Goal: Task Accomplishment & Management: Use online tool/utility

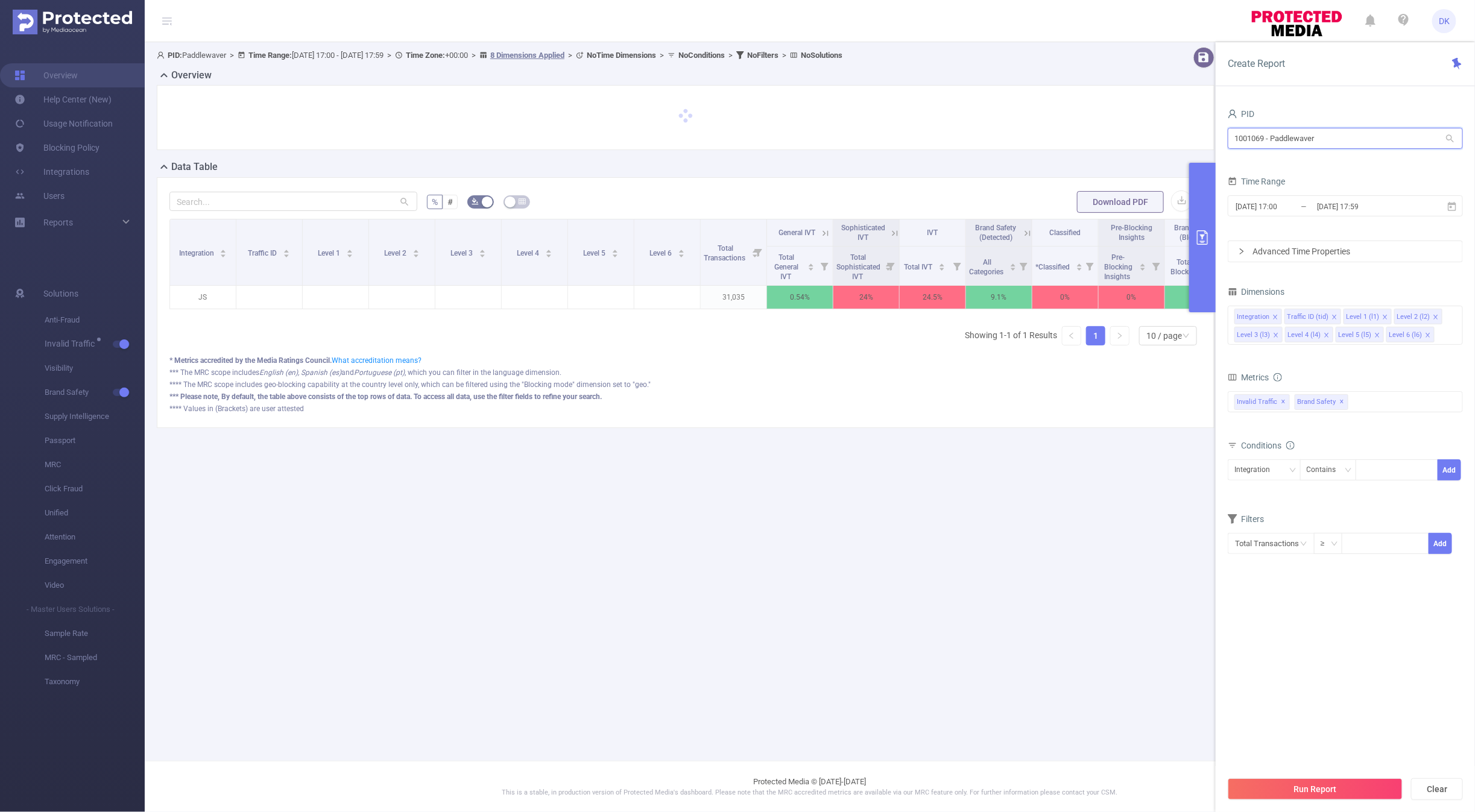
click at [1332, 143] on input "1001069 - Paddlewaver" at bounding box center [1345, 138] width 235 height 21
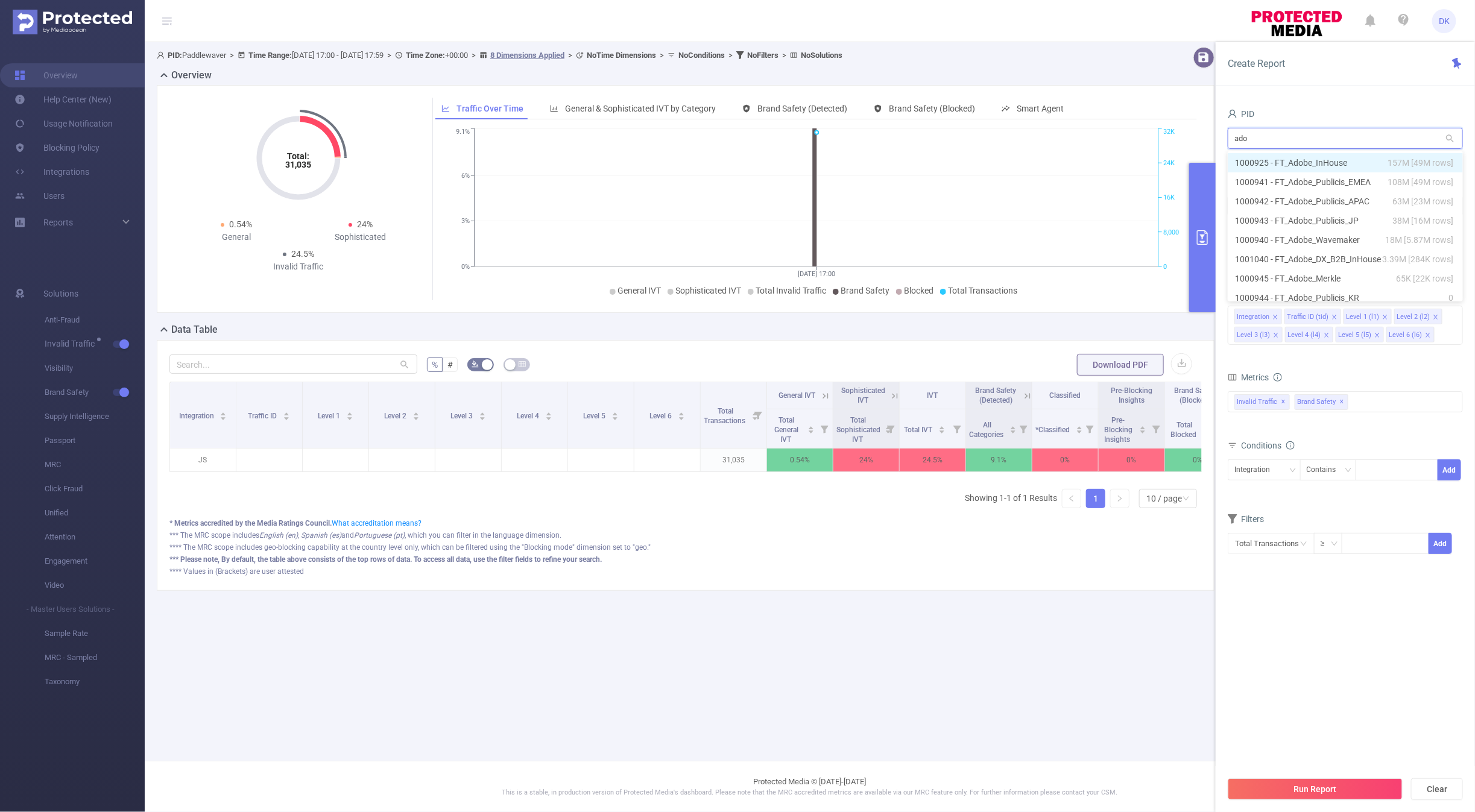
type input "adob"
click at [1294, 169] on li "1000925 - FT_Adobe_InHouse 157M [49M rows]" at bounding box center [1345, 163] width 235 height 19
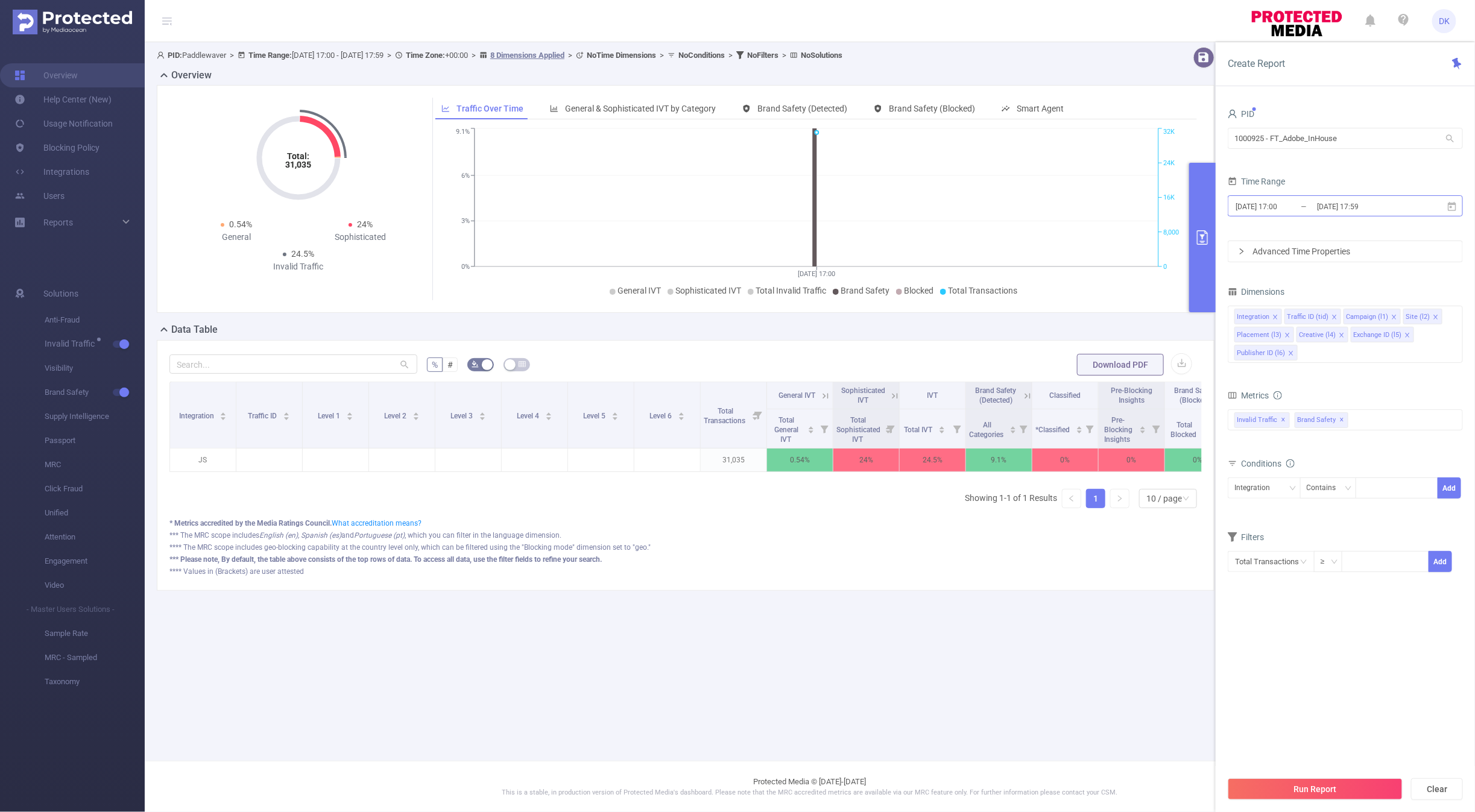
click at [1309, 213] on input "[DATE] 17:00" at bounding box center [1283, 206] width 98 height 16
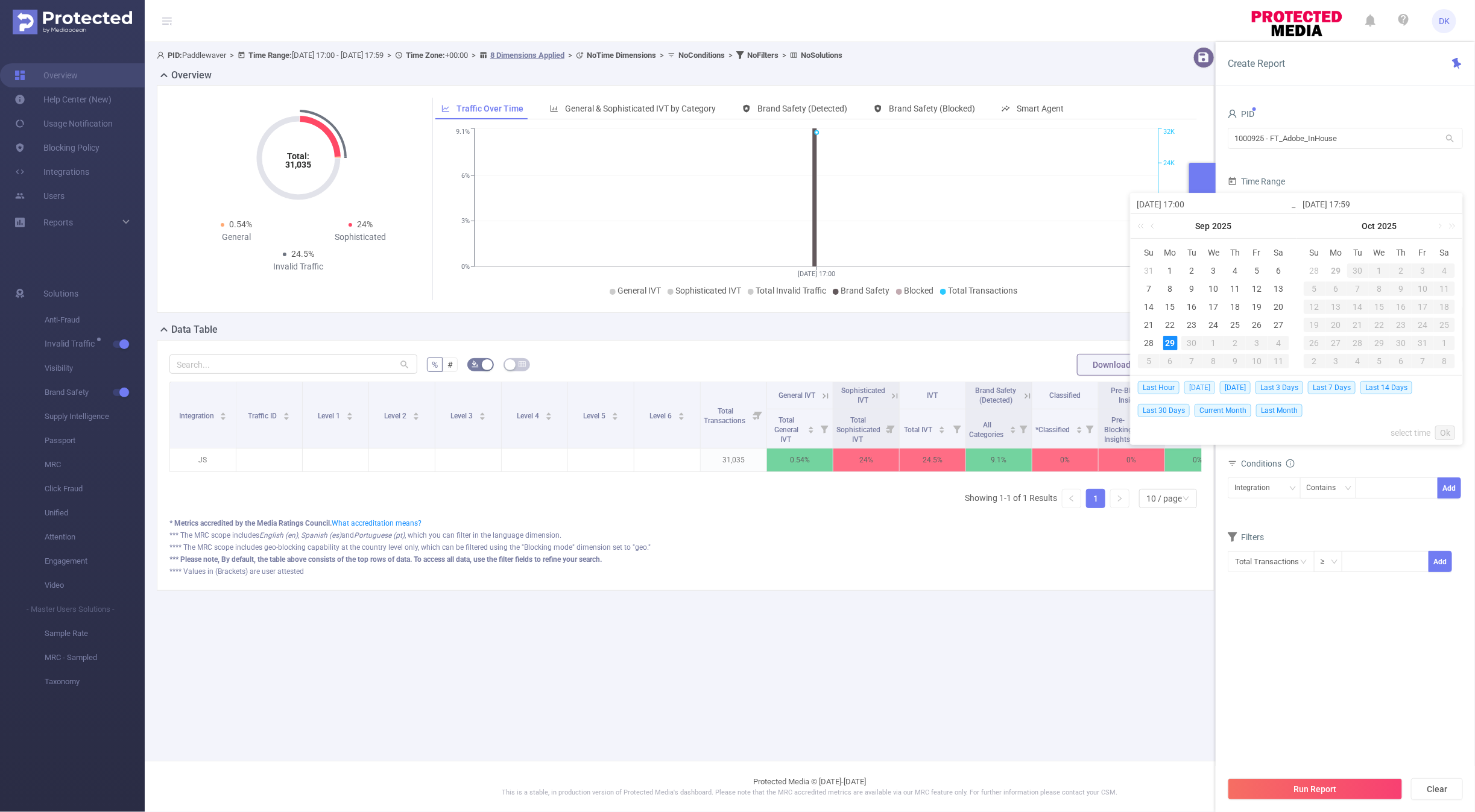
click at [1193, 386] on span "[DATE]" at bounding box center [1200, 387] width 31 height 13
type input "[DATE] 00:00"
type input "[DATE] 23:59"
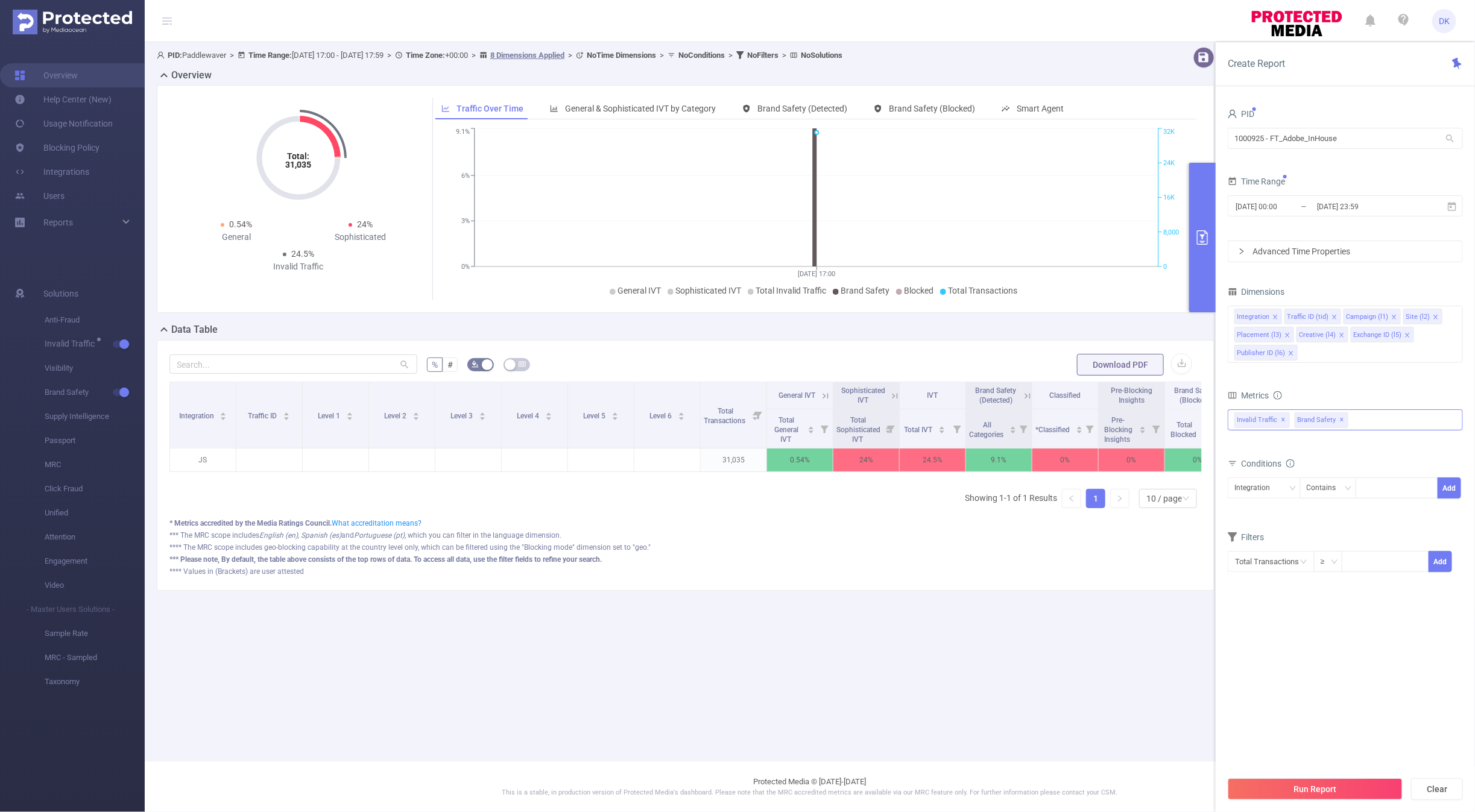
click at [1367, 427] on div "Invalid Traffic ✕ Brand Safety ✕" at bounding box center [1345, 419] width 235 height 21
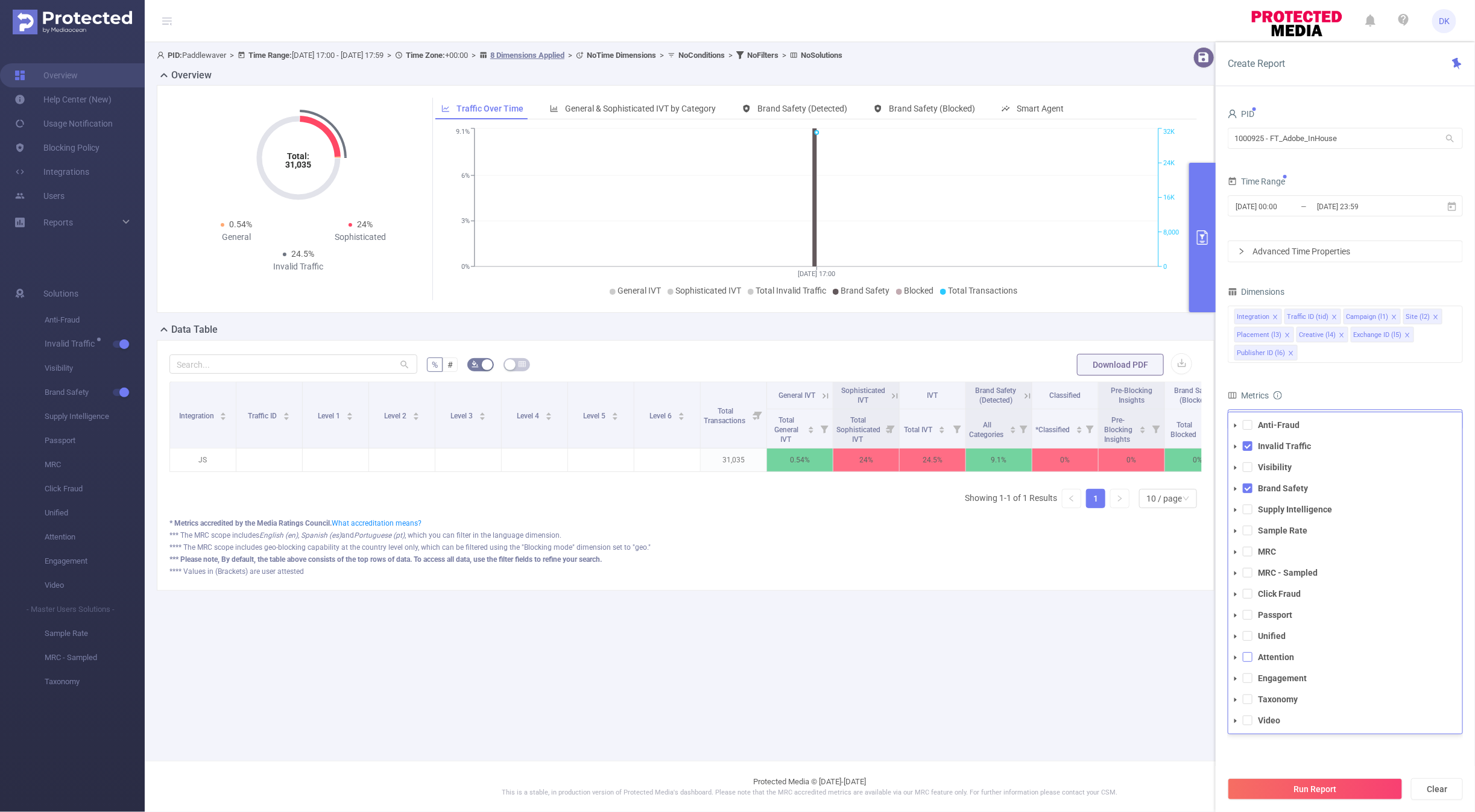
click at [1246, 657] on span at bounding box center [1247, 657] width 10 height 10
click at [1265, 781] on button "Run Report" at bounding box center [1315, 789] width 175 height 22
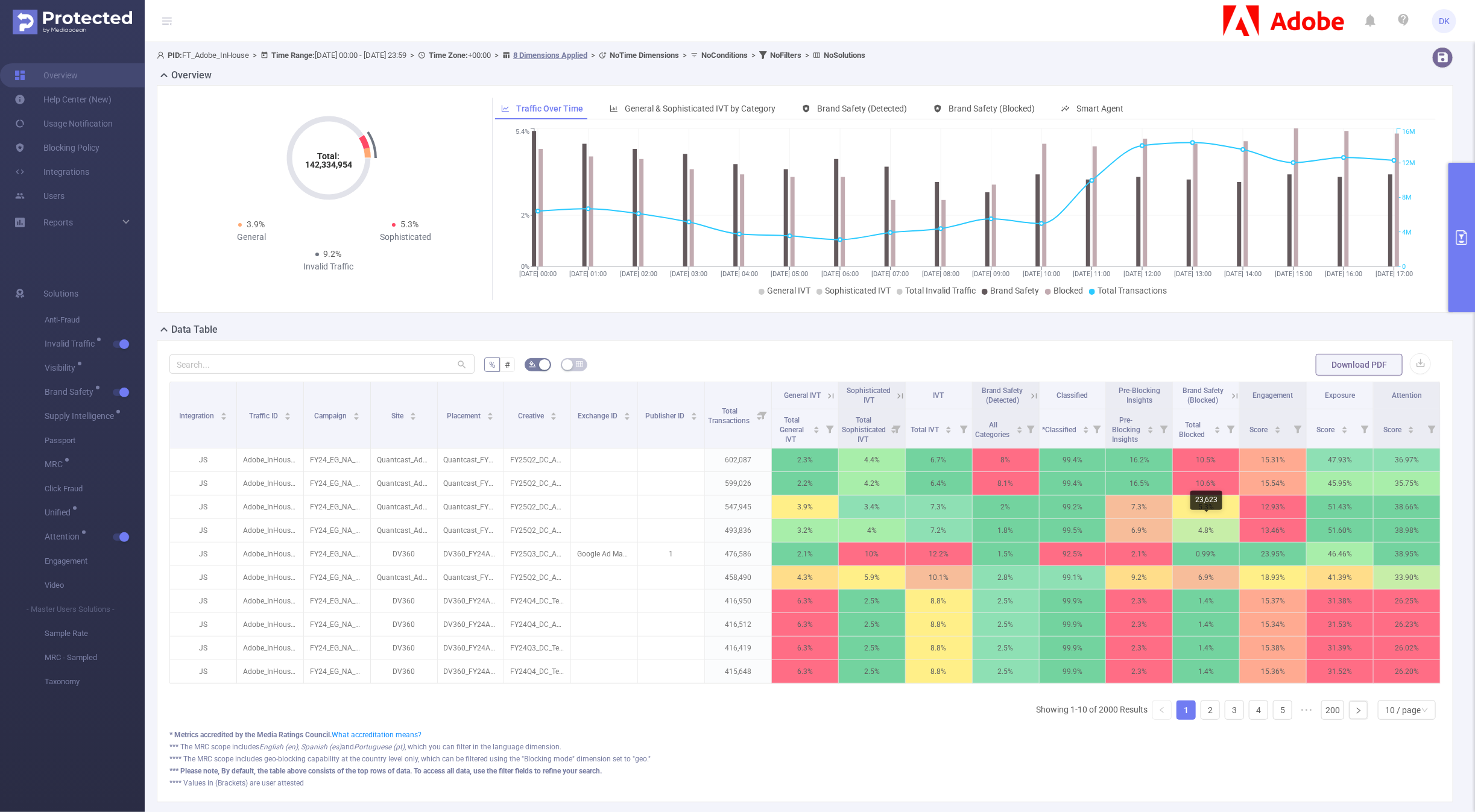
scroll to position [0, 2]
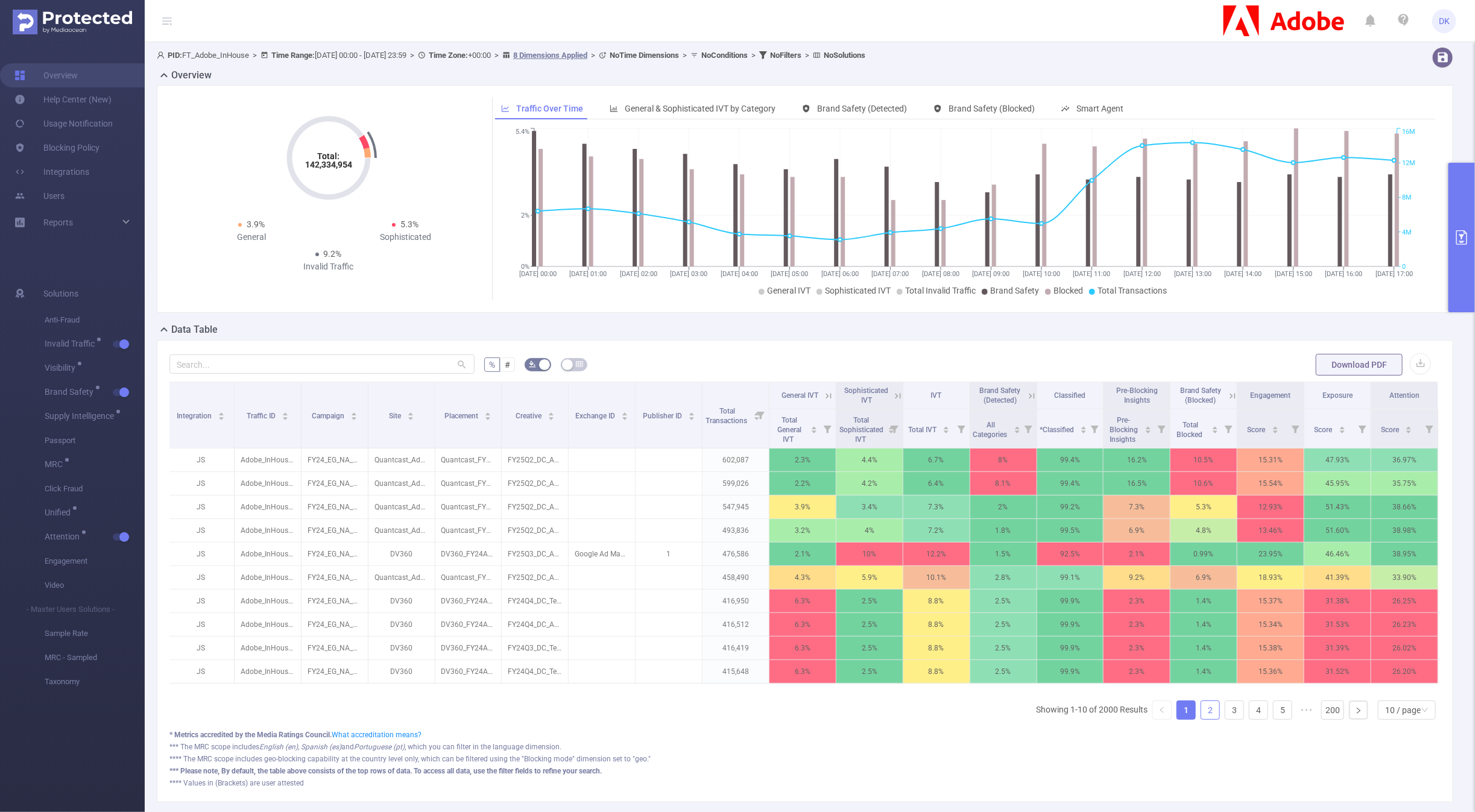
click at [1209, 701] on link "2" at bounding box center [1210, 710] width 18 height 18
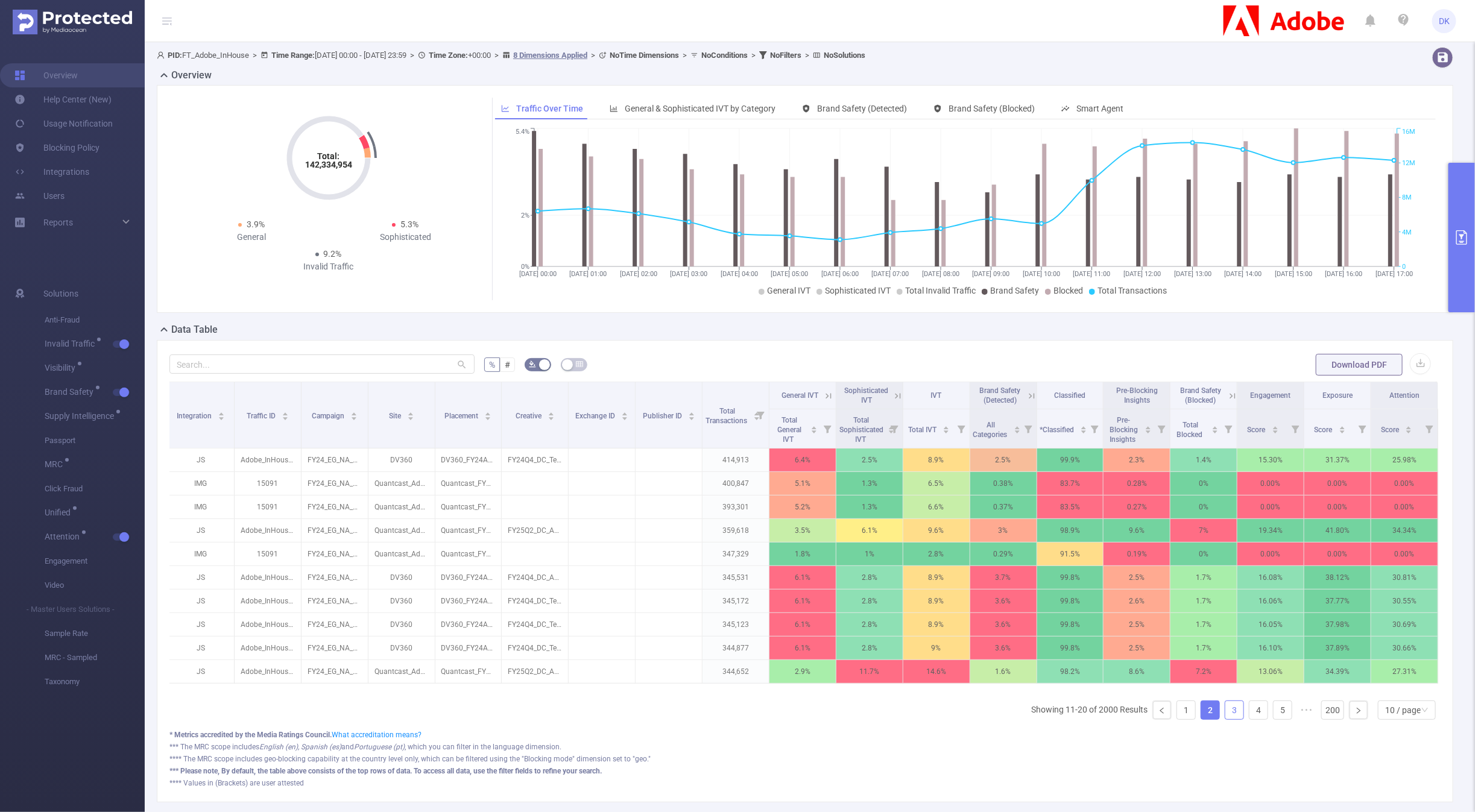
click at [1234, 709] on link "3" at bounding box center [1234, 710] width 18 height 18
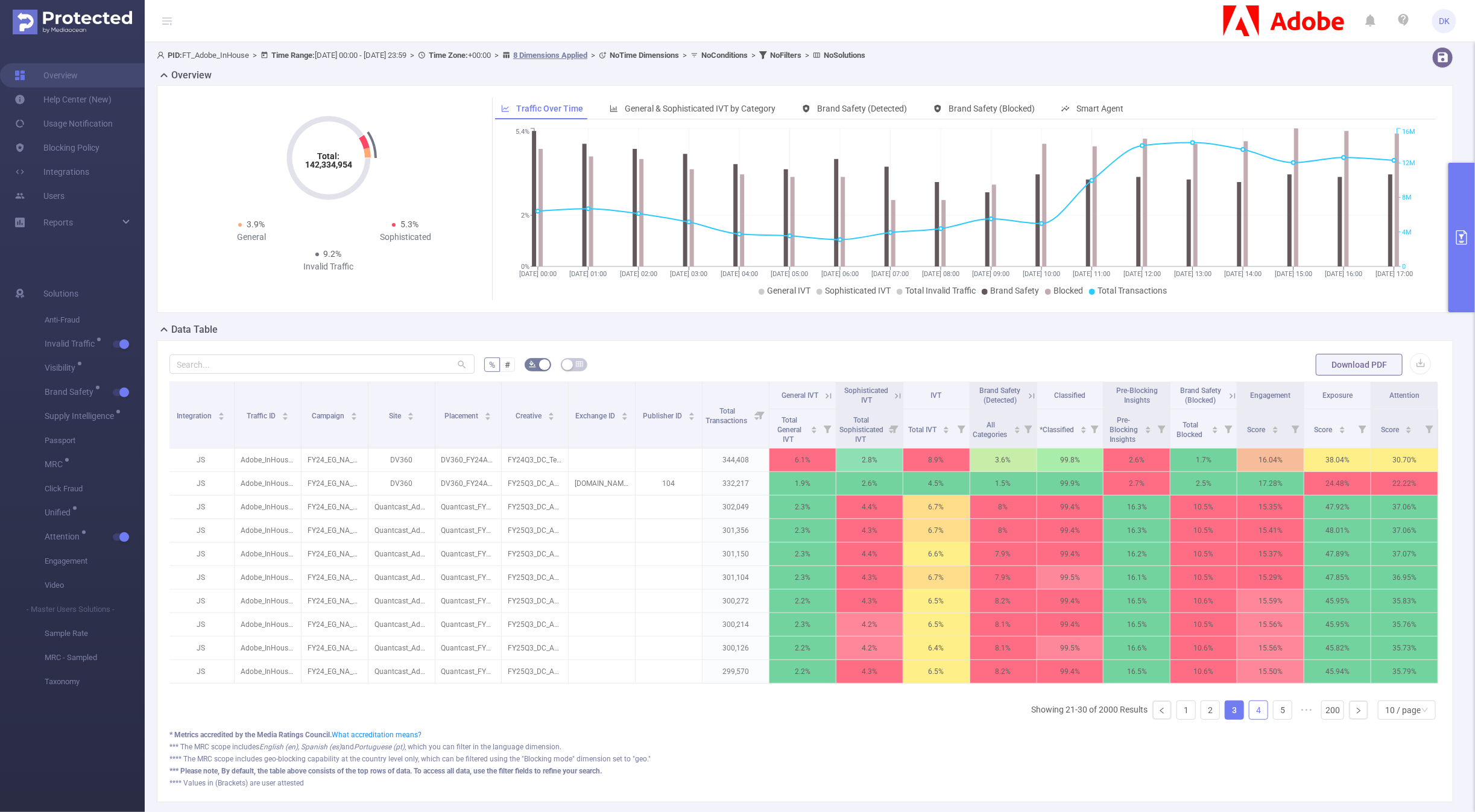
click at [1255, 709] on link "4" at bounding box center [1258, 710] width 18 height 18
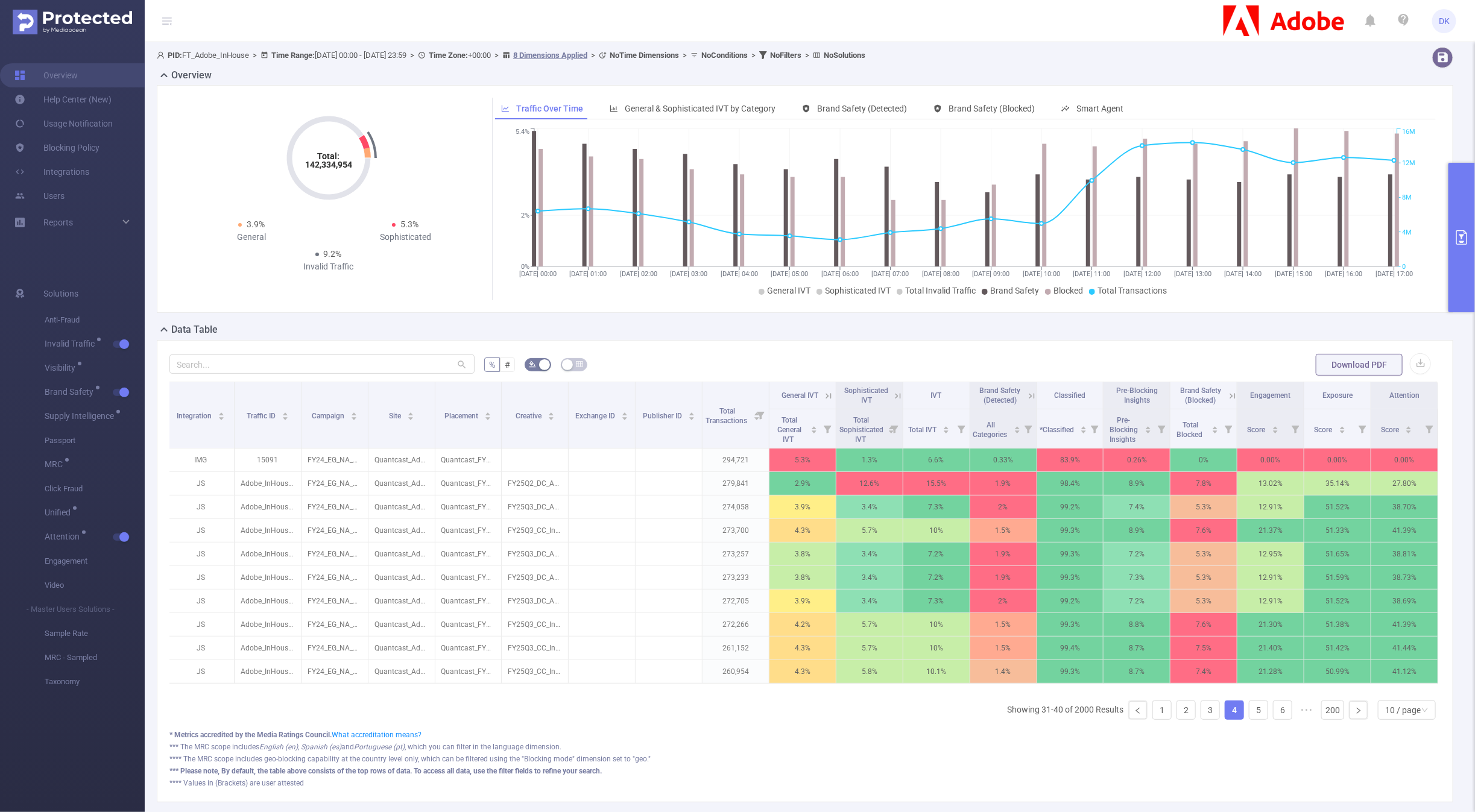
click at [1271, 709] on ul "Showing 31-40 of 2000 Results 1 2 3 4 5 6 ••• 200 10 / page" at bounding box center [1223, 710] width 433 height 19
click at [1266, 709] on link "5" at bounding box center [1258, 710] width 18 height 18
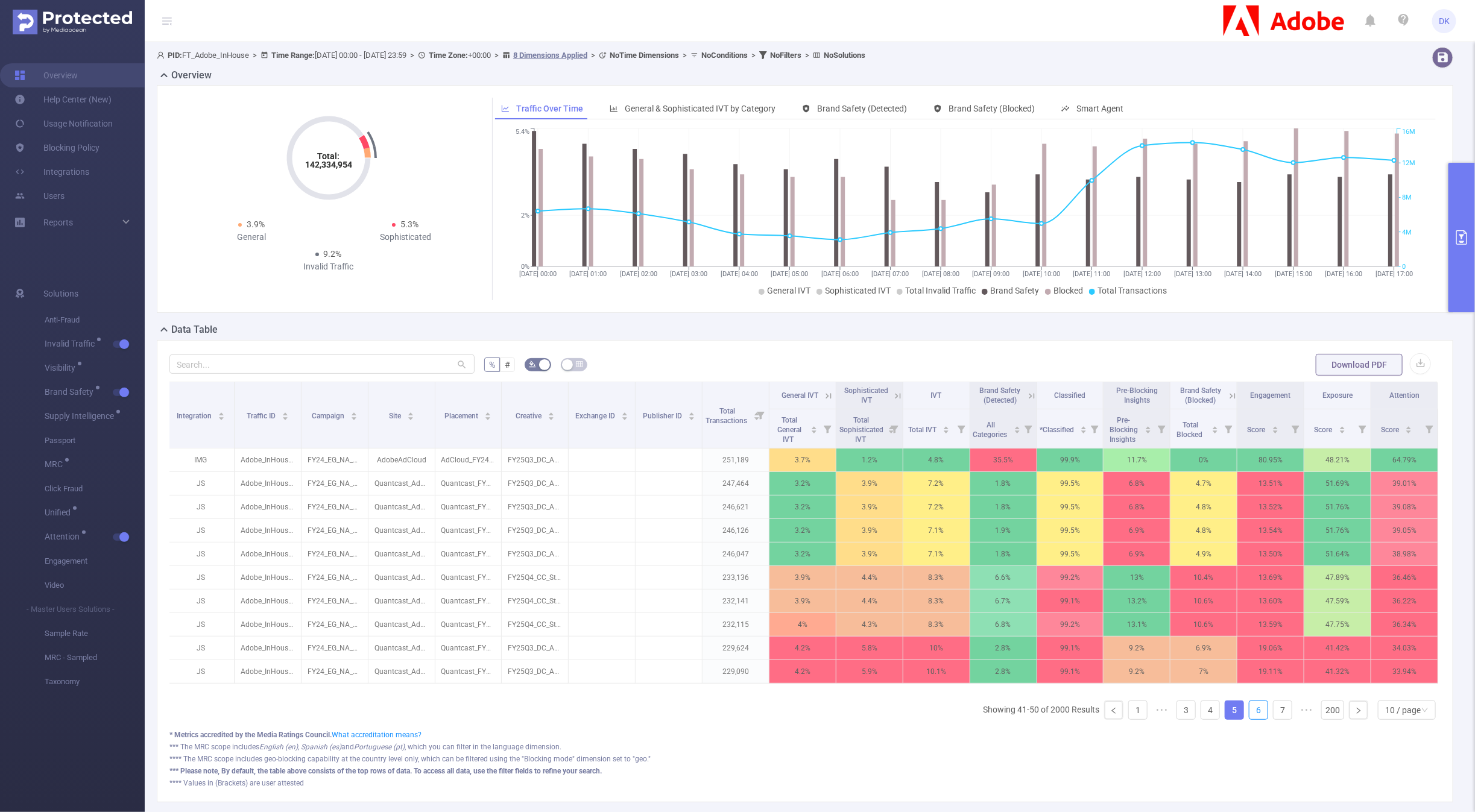
click at [1266, 709] on link "6" at bounding box center [1258, 710] width 18 height 18
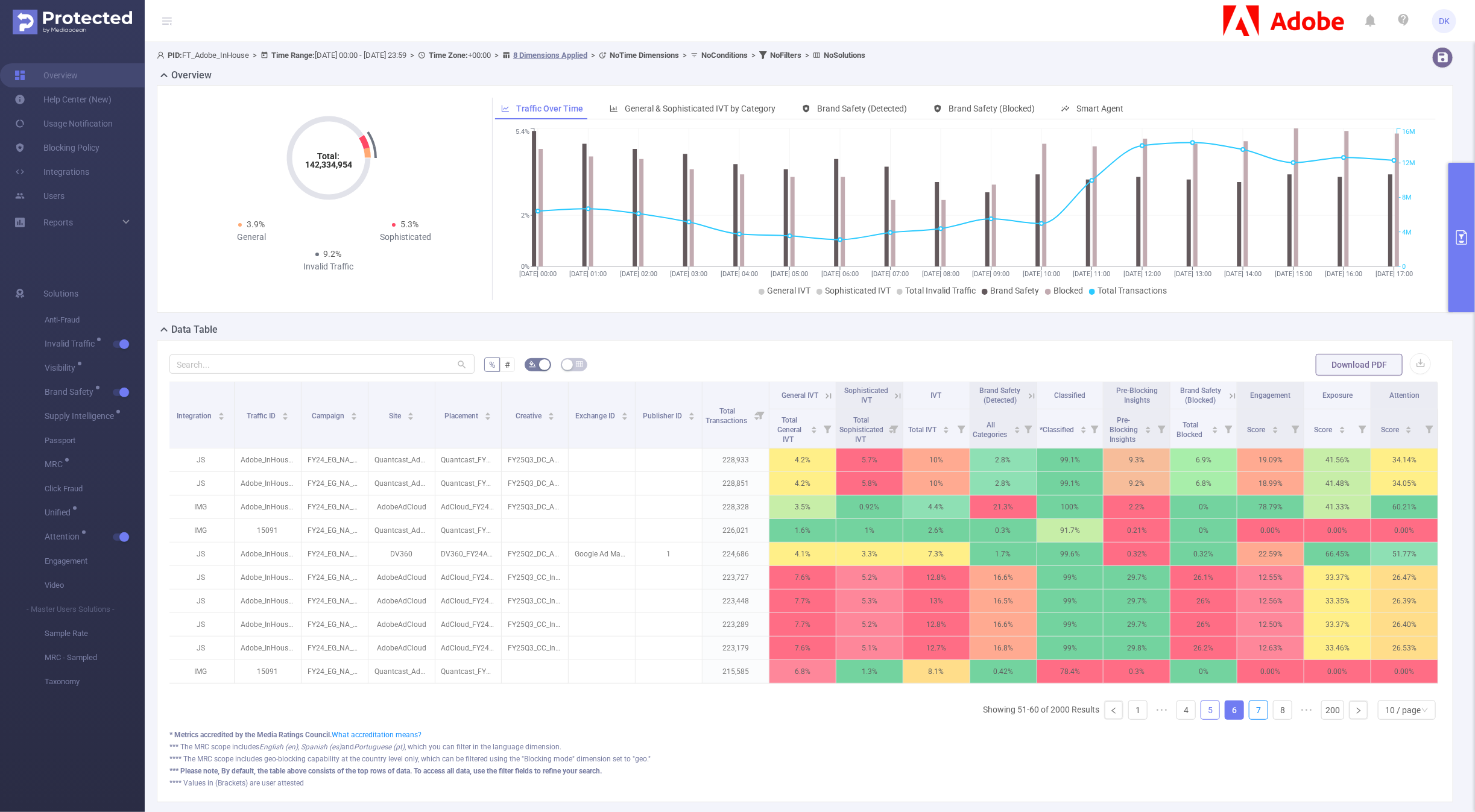
click at [1266, 709] on link "7" at bounding box center [1258, 710] width 18 height 18
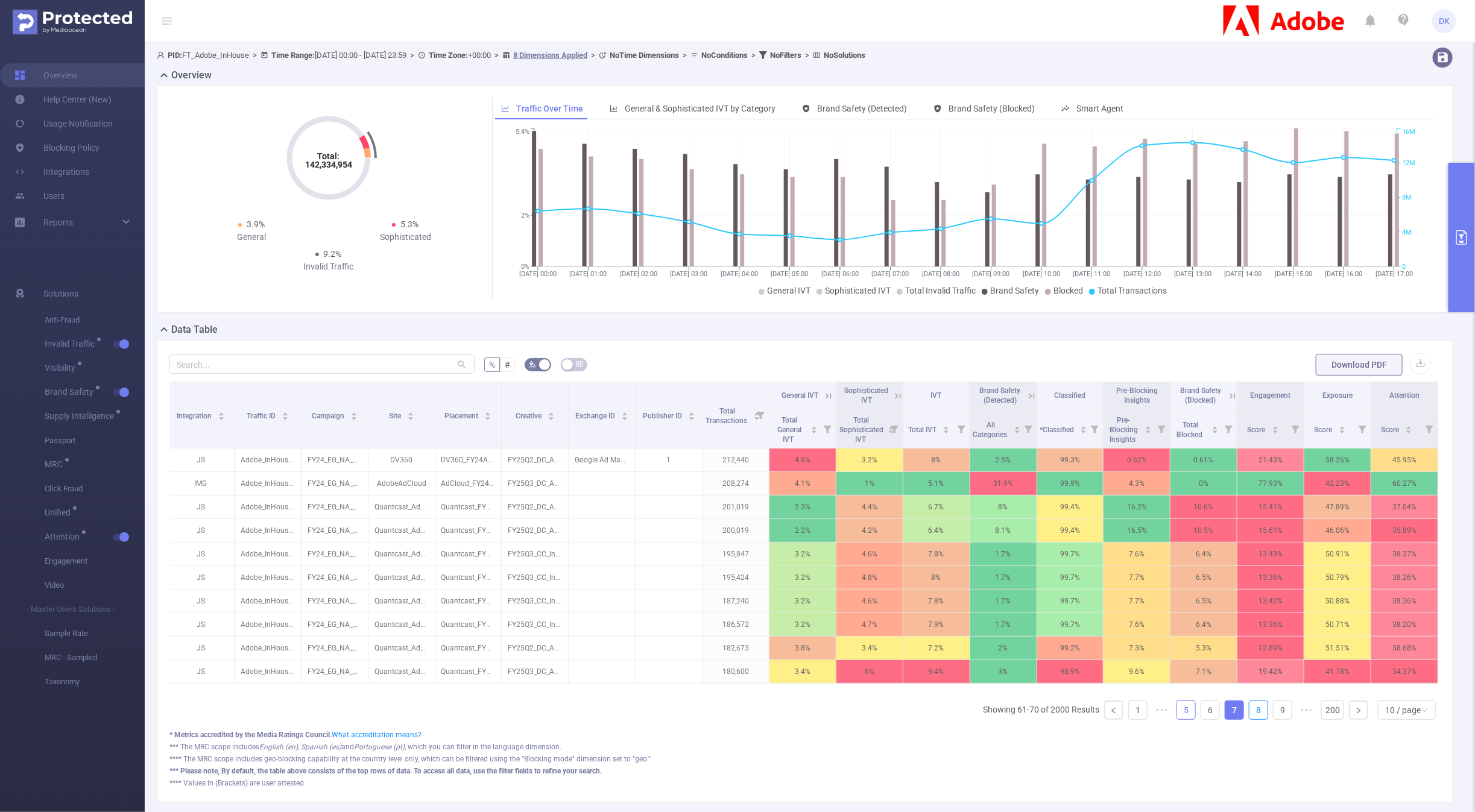
click at [1266, 709] on link "8" at bounding box center [1258, 710] width 18 height 18
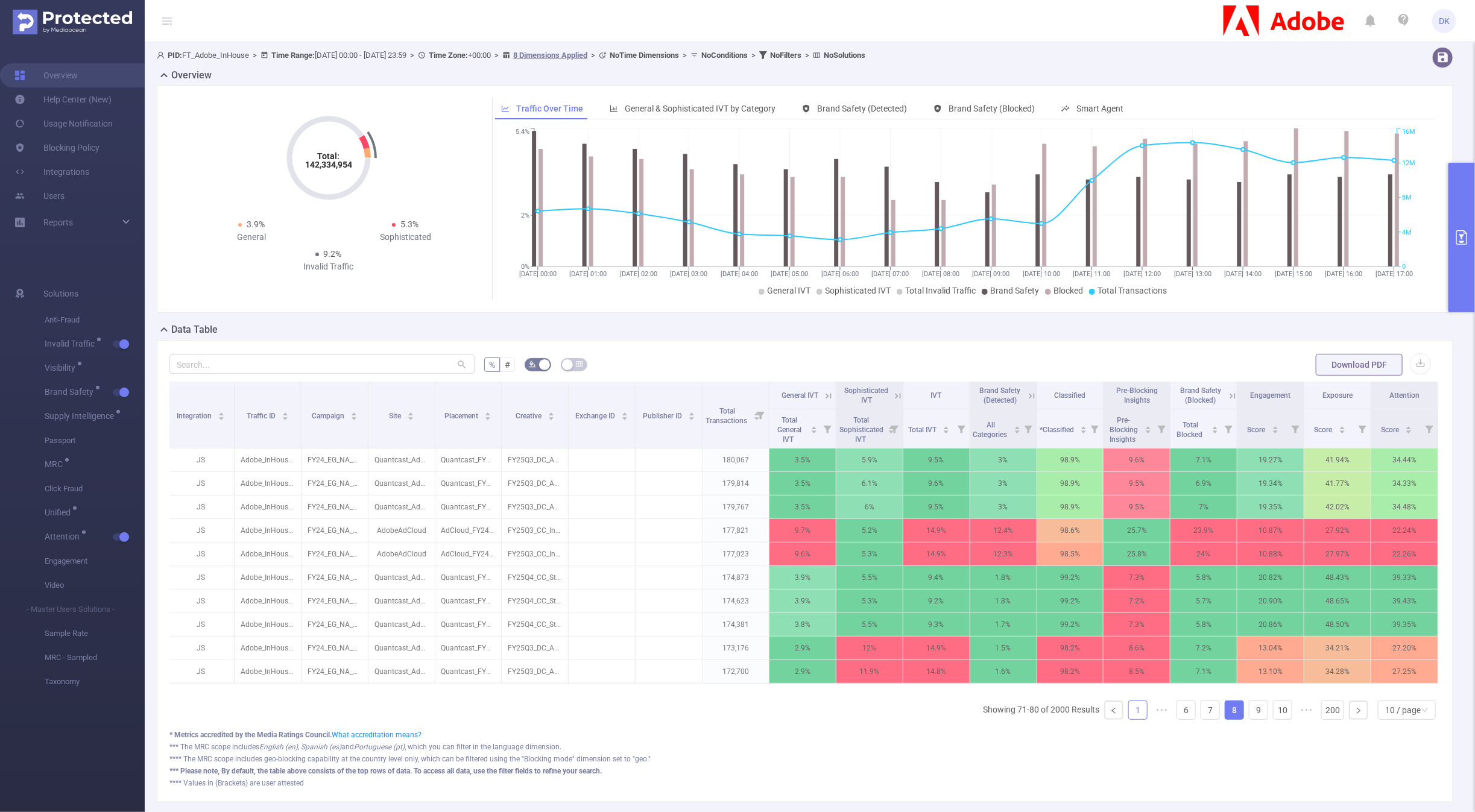
click at [1137, 704] on link "1" at bounding box center [1137, 710] width 18 height 18
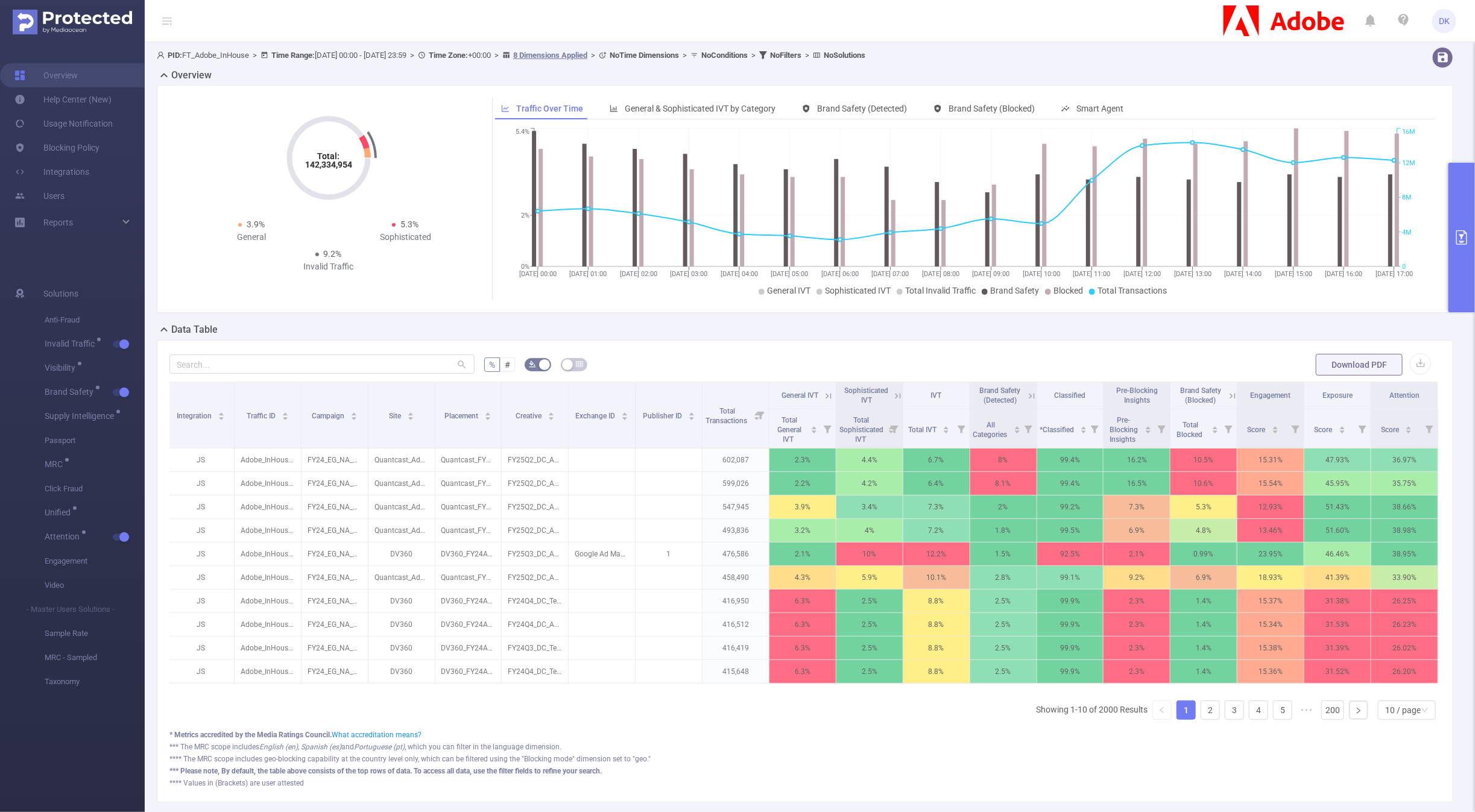
click at [1463, 211] on button "primary" at bounding box center [1461, 237] width 27 height 150
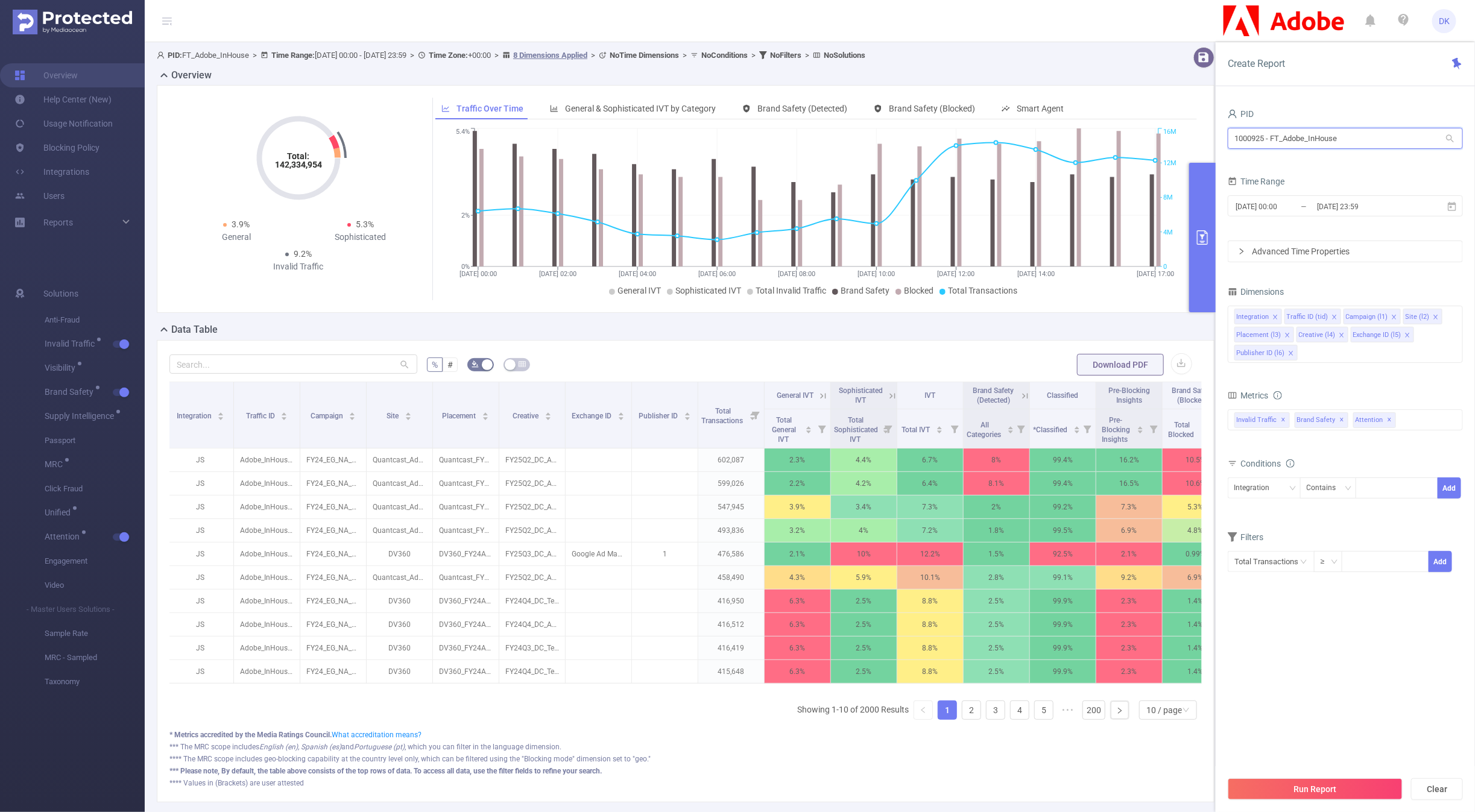
click at [1254, 136] on input "1000925 - FT_Adobe_InHouse" at bounding box center [1345, 138] width 235 height 21
